Goal: Use online tool/utility: Use online tool/utility

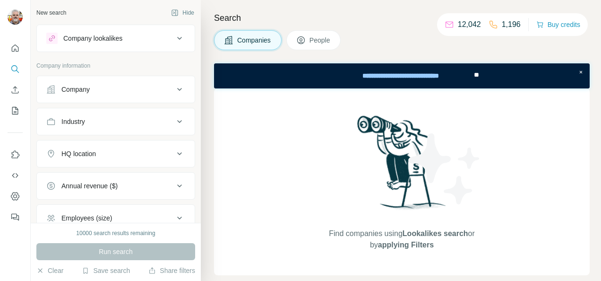
click at [174, 118] on icon at bounding box center [179, 121] width 11 height 11
click at [117, 143] on input at bounding box center [110, 145] width 117 height 10
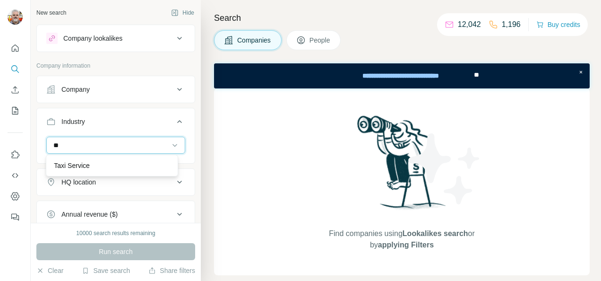
type input "*"
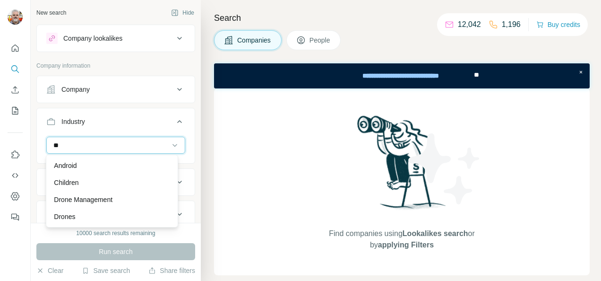
type input "*"
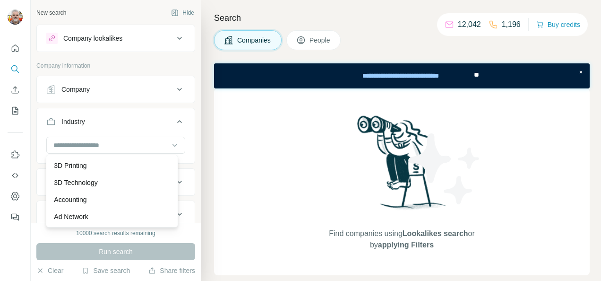
click at [177, 120] on icon at bounding box center [179, 121] width 5 height 3
